Goal: Information Seeking & Learning: Check status

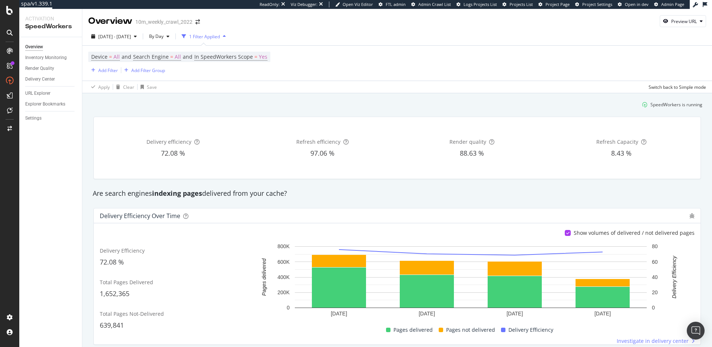
click at [318, 115] on div "Delivery efficiency 72.08 % Refresh efficiency 97.06 % Render quality 88.63 % R…" at bounding box center [397, 148] width 617 height 74
click at [37, 59] on div "Inventory Monitoring" at bounding box center [46, 58] width 42 height 8
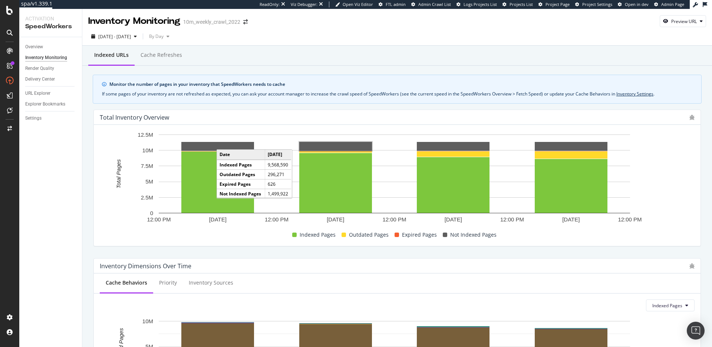
click at [355, 96] on div "If some pages of your inventory are not refreshed as expected, you can ask your…" at bounding box center [397, 94] width 591 height 7
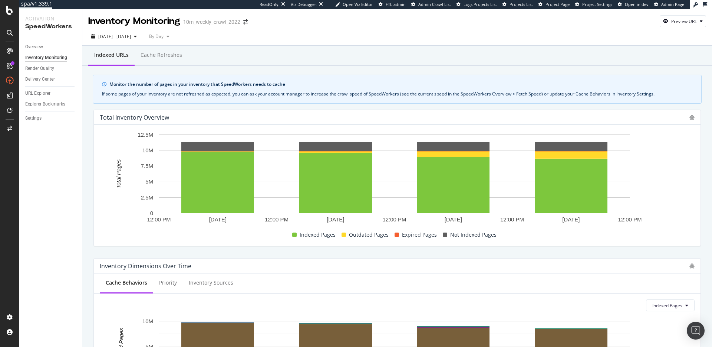
click at [584, 92] on div "If some pages of your inventory are not refreshed as expected, you can ask your…" at bounding box center [397, 94] width 591 height 7
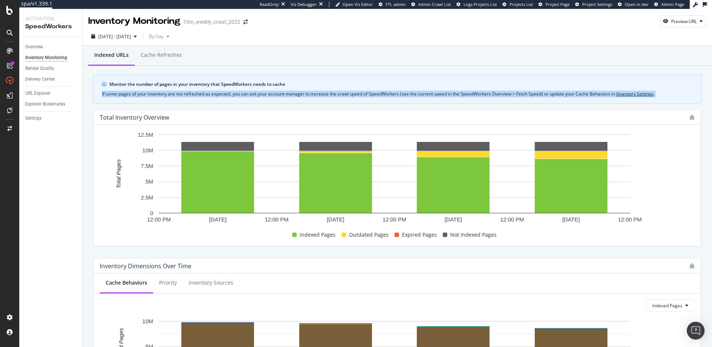
click at [584, 92] on div "If some pages of your inventory are not refreshed as expected, you can ask your…" at bounding box center [397, 94] width 591 height 7
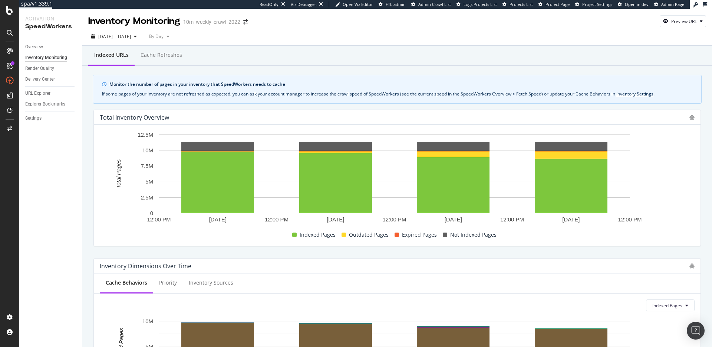
click at [571, 93] on div "If some pages of your inventory are not refreshed as expected, you can ask your…" at bounding box center [397, 94] width 591 height 7
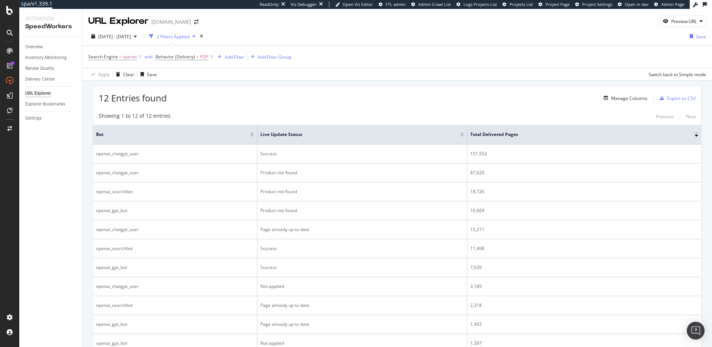
click at [414, 95] on div "12 Entries found Manage Columns Export as CSV" at bounding box center [397, 95] width 608 height 18
click at [357, 79] on div "Apply Clear Save Switch back to Simple mode" at bounding box center [397, 74] width 630 height 12
click at [337, 105] on div "12 Entries found Manage Columns Export as CSV Showing 1 to 12 of 12 entries Pre…" at bounding box center [397, 237] width 609 height 302
click at [329, 99] on div "12 Entries found Manage Columns Export as CSV" at bounding box center [397, 95] width 608 height 18
click at [322, 99] on div "12 Entries found Manage Columns Export as CSV" at bounding box center [397, 95] width 608 height 18
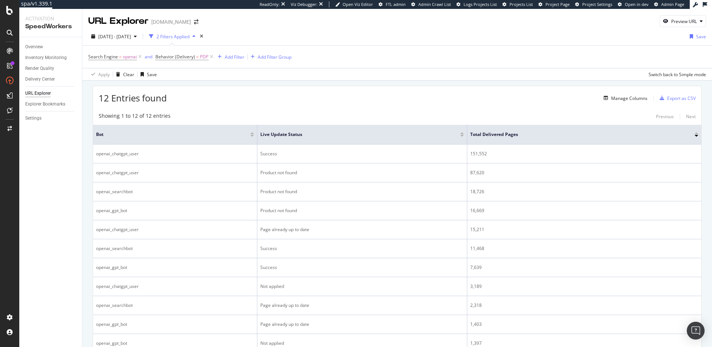
click at [356, 97] on div "12 Entries found Manage Columns Export as CSV" at bounding box center [397, 95] width 608 height 18
click at [344, 97] on div "12 Entries found Manage Columns Export as CSV" at bounding box center [397, 95] width 608 height 18
click at [494, 62] on div "Search Engine = openai and Behavior (Delivery) = PDP Add Filter Add Filter Group" at bounding box center [397, 57] width 618 height 22
click at [444, 72] on div "Apply Clear Save Switch back to Simple mode" at bounding box center [397, 74] width 630 height 12
click at [445, 72] on div "Apply Clear Save Switch back to Simple mode" at bounding box center [397, 74] width 630 height 12
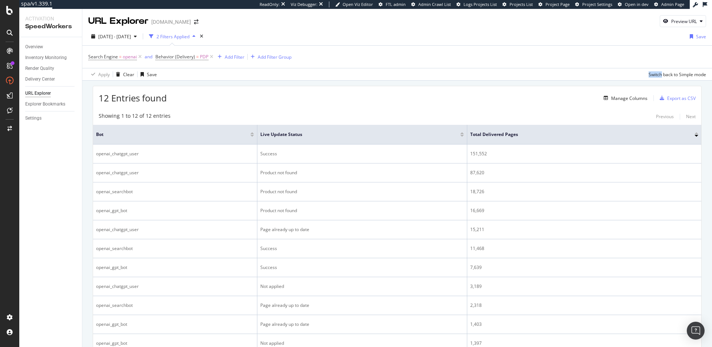
click at [603, 70] on div "Apply Clear Save Switch back to Simple mode" at bounding box center [397, 74] width 630 height 12
click at [601, 78] on div "Apply Clear Save Switch back to Simple mode" at bounding box center [397, 74] width 630 height 12
click at [460, 58] on div "Search Engine = openai and Behavior (Delivery) = PDP Add Filter Add Filter Group" at bounding box center [397, 57] width 618 height 22
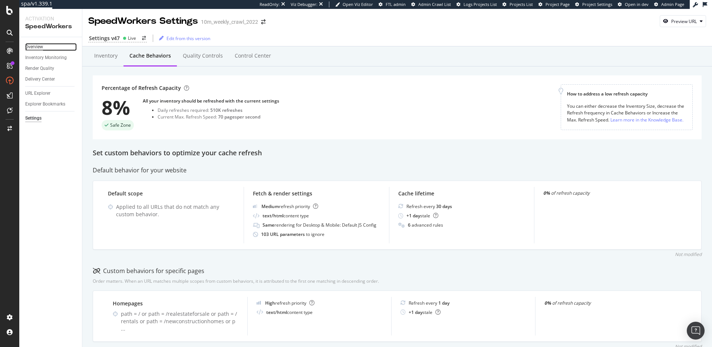
click at [33, 48] on div "Overview" at bounding box center [34, 47] width 18 height 8
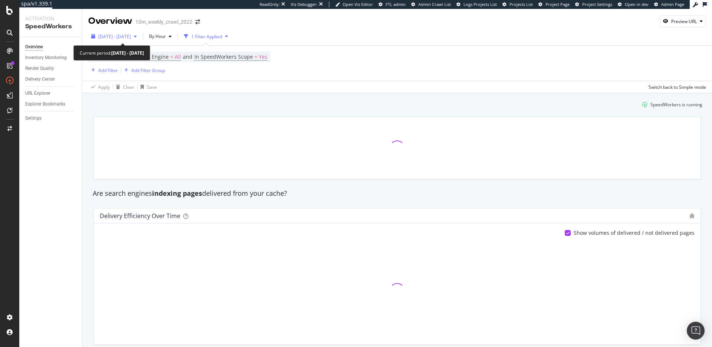
click at [140, 36] on div "button" at bounding box center [135, 36] width 9 height 4
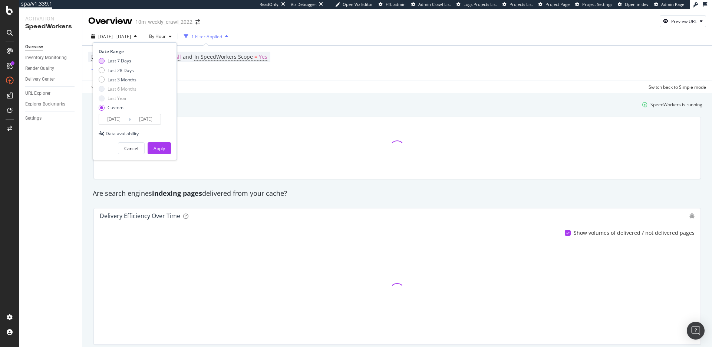
click at [122, 58] on div "Last 7 Days" at bounding box center [120, 61] width 24 height 6
type input "2025/10/07"
type input "2025/10/13"
click at [161, 147] on div "Apply" at bounding box center [160, 148] width 12 height 6
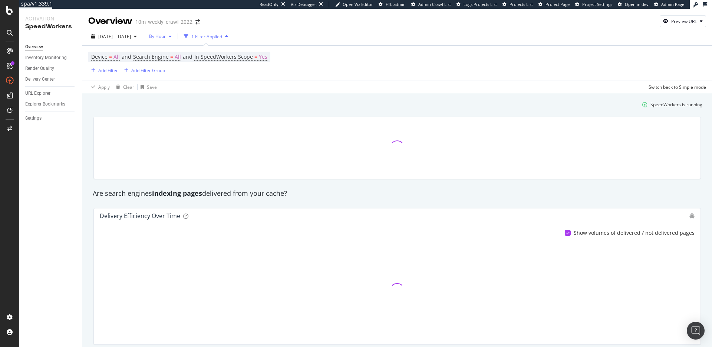
click at [175, 37] on div "button" at bounding box center [170, 36] width 9 height 4
click at [291, 90] on div "Apply Clear Save Switch back to Simple mode" at bounding box center [397, 87] width 630 height 12
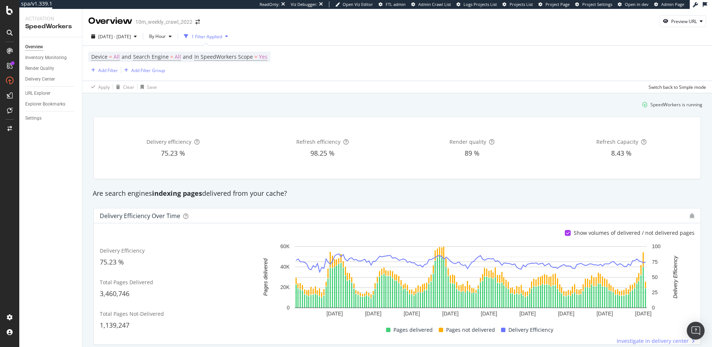
click at [327, 193] on div "Are search engines indexing pages delivered from your cache?" at bounding box center [397, 193] width 617 height 10
